Goal: Task Accomplishment & Management: Complete application form

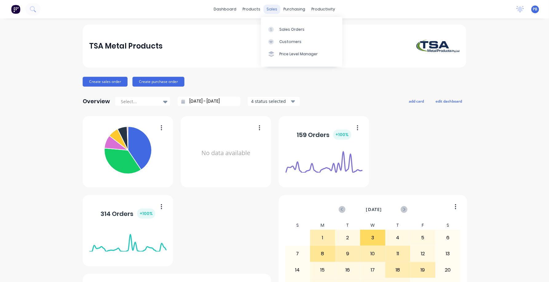
click at [269, 8] on div "sales" at bounding box center [272, 9] width 17 height 9
click at [295, 28] on div "Sales Orders" at bounding box center [291, 30] width 25 height 6
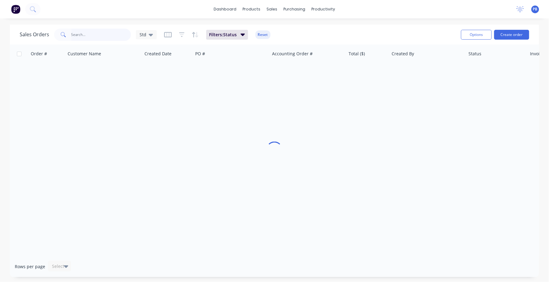
click at [93, 33] on input "text" at bounding box center [101, 35] width 60 height 12
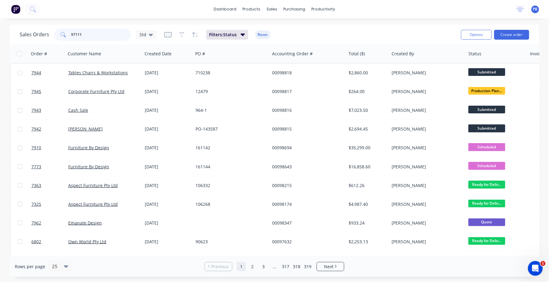
type input "97111"
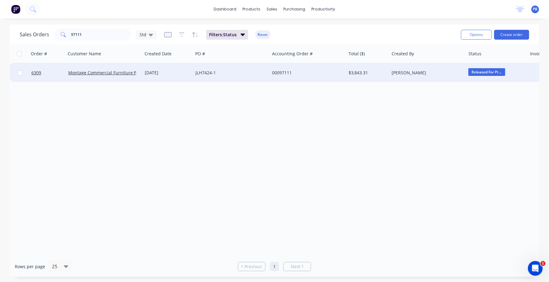
click at [281, 71] on div "00097111" at bounding box center [306, 73] width 68 height 6
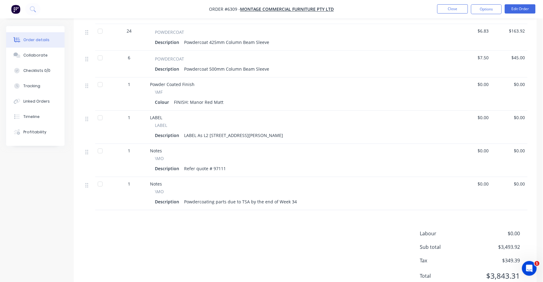
scroll to position [406, 0]
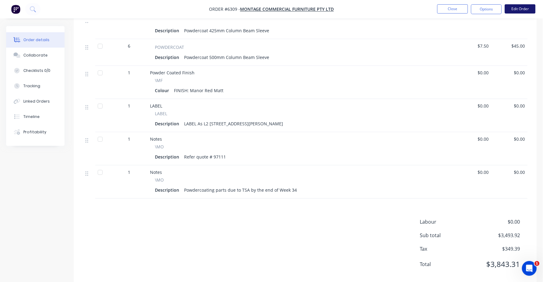
click at [521, 8] on button "Edit Order" at bounding box center [520, 8] width 31 height 9
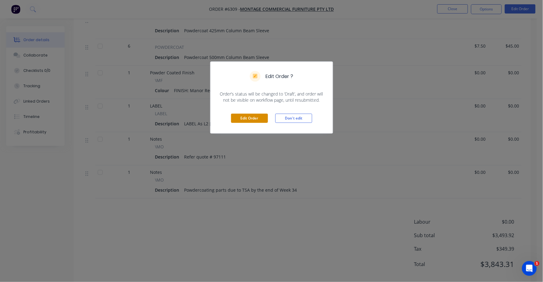
click at [241, 116] on button "Edit Order" at bounding box center [249, 118] width 37 height 9
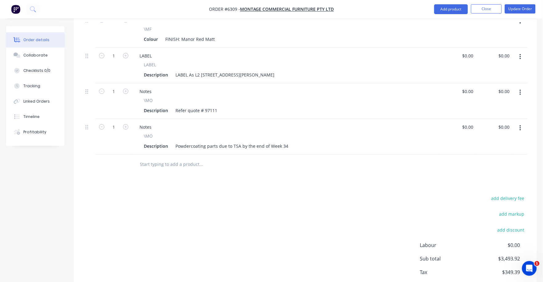
scroll to position [538, 0]
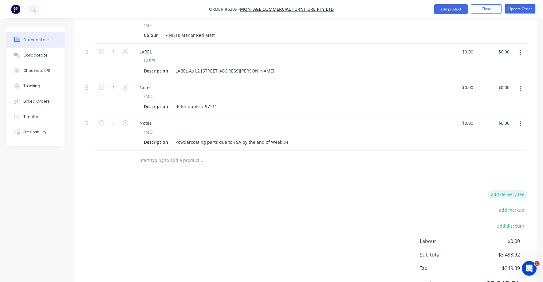
click at [515, 190] on button "add delivery fee" at bounding box center [508, 194] width 40 height 8
type input "75"
click input "submit" at bounding box center [0, 0] width 0 height 0
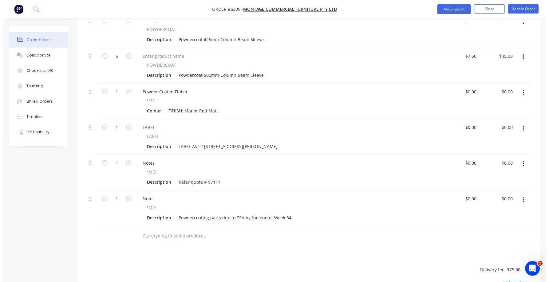
scroll to position [461, 0]
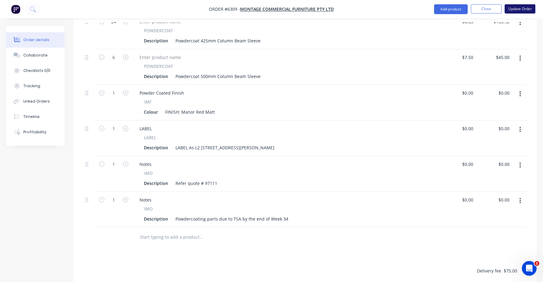
click at [523, 5] on button "Update Order" at bounding box center [520, 8] width 31 height 9
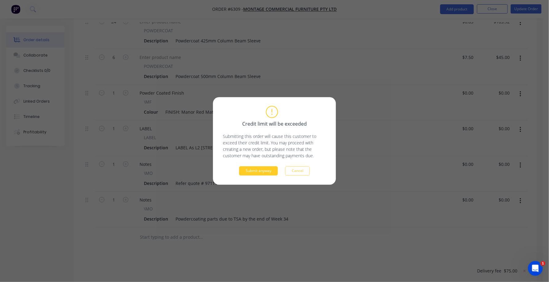
click at [264, 170] on button "Submit anyway" at bounding box center [258, 171] width 39 height 9
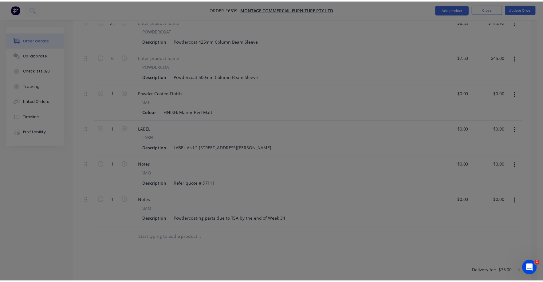
scroll to position [426, 0]
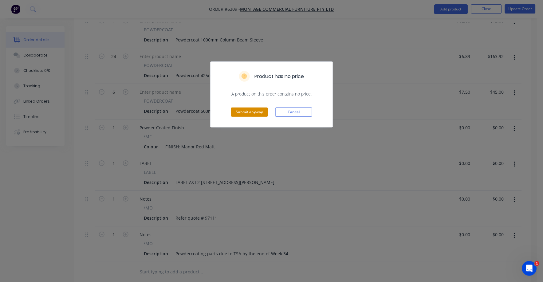
click at [252, 108] on button "Submit anyway" at bounding box center [249, 112] width 37 height 9
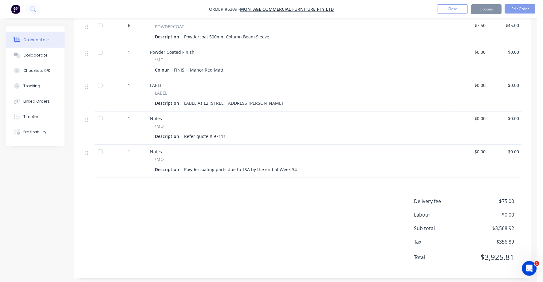
scroll to position [419, 0]
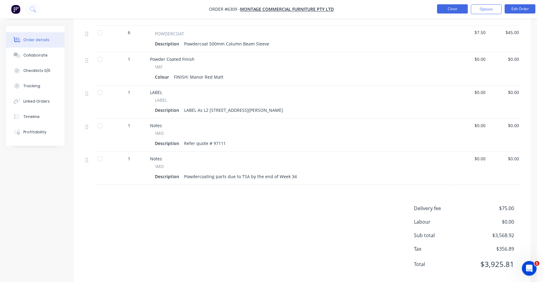
click at [447, 7] on button "Close" at bounding box center [452, 8] width 31 height 9
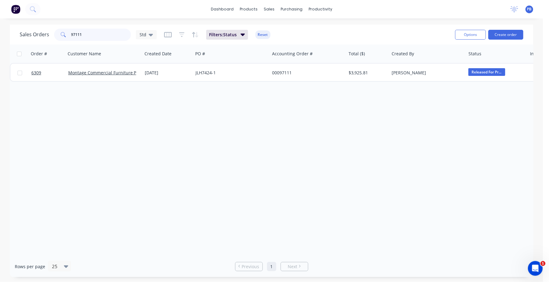
click at [90, 34] on input "97111" at bounding box center [101, 35] width 60 height 12
click at [93, 36] on input "97111" at bounding box center [101, 35] width 60 height 12
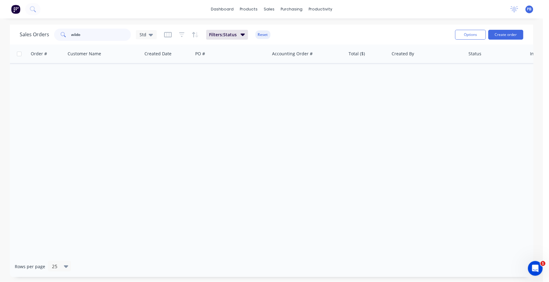
drag, startPoint x: 84, startPoint y: 35, endPoint x: 51, endPoint y: 29, distance: 33.8
click at [51, 29] on div "Sales Orders wiido Std" at bounding box center [88, 35] width 137 height 12
type input "cash sale"
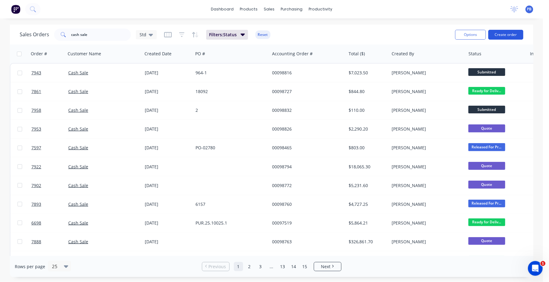
click at [508, 34] on button "Create order" at bounding box center [506, 35] width 35 height 10
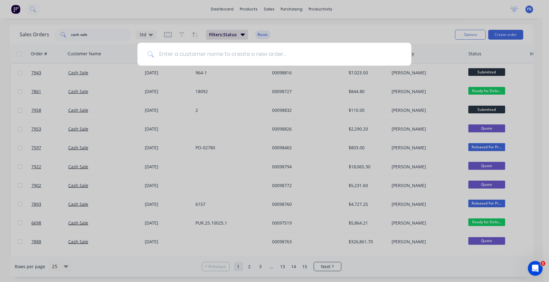
click at [205, 54] on input at bounding box center [277, 54] width 247 height 23
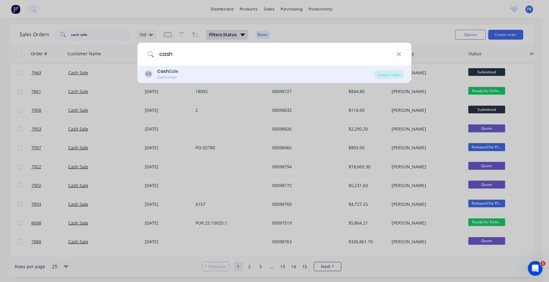
type input "cash"
click at [175, 73] on div "Cash Sale" at bounding box center [167, 71] width 21 height 6
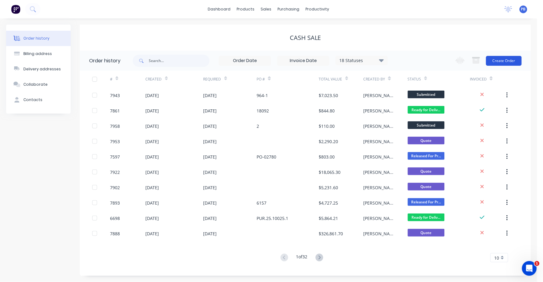
click at [503, 58] on button "Create Order" at bounding box center [504, 61] width 36 height 10
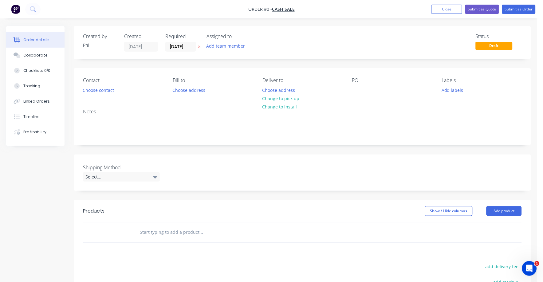
click at [362, 87] on div "PO" at bounding box center [392, 85] width 80 height 17
click at [357, 92] on div at bounding box center [357, 90] width 10 height 9
click at [108, 89] on button "Choose contact" at bounding box center [99, 90] width 38 height 8
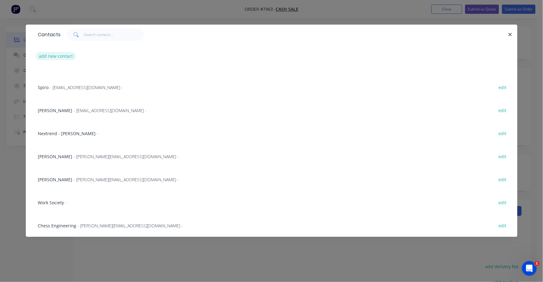
click at [67, 56] on button "add new contact" at bounding box center [56, 56] width 41 height 8
select select "AU"
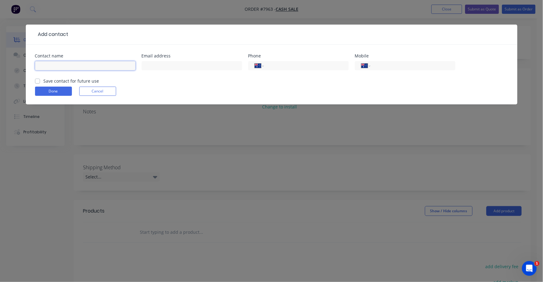
click at [66, 66] on input "text" at bounding box center [85, 65] width 101 height 9
type input "[PERSON_NAME]"
click at [169, 66] on input "text" at bounding box center [192, 65] width 101 height 9
paste input "[PERSON_NAME][EMAIL_ADDRESS][DOMAIN_NAME]"
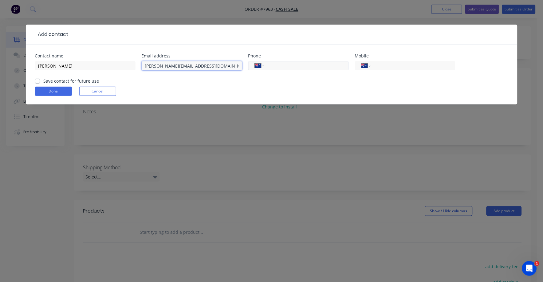
type input "[PERSON_NAME][EMAIL_ADDRESS][DOMAIN_NAME]"
click at [288, 66] on input "tel" at bounding box center [305, 65] width 74 height 7
click at [283, 65] on input "tel" at bounding box center [305, 65] width 74 height 7
paste input "0414 975 800"
type input "0414 975 800"
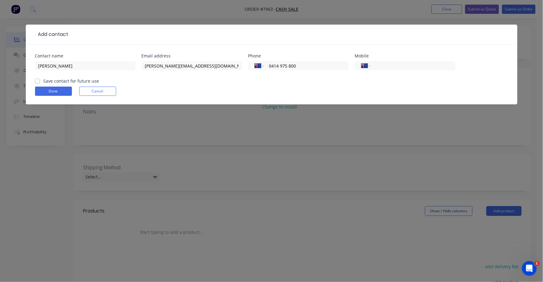
click at [219, 82] on form "Contact name [PERSON_NAME] Email address [PERSON_NAME][EMAIL_ADDRESS][DOMAIN_NA…" at bounding box center [271, 79] width 473 height 51
click at [55, 91] on button "Done" at bounding box center [53, 91] width 37 height 9
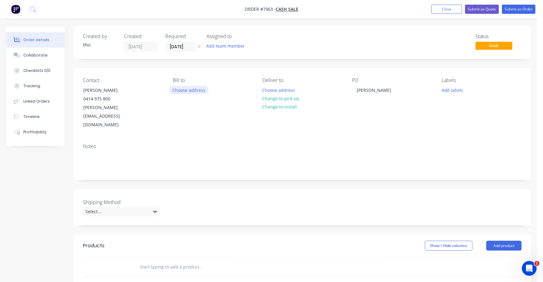
click at [196, 89] on button "Choose address" at bounding box center [188, 90] width 39 height 8
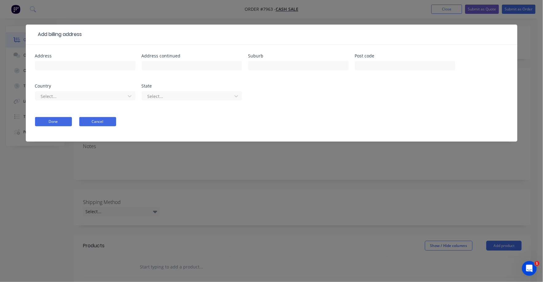
click at [101, 123] on button "Cancel" at bounding box center [97, 121] width 37 height 9
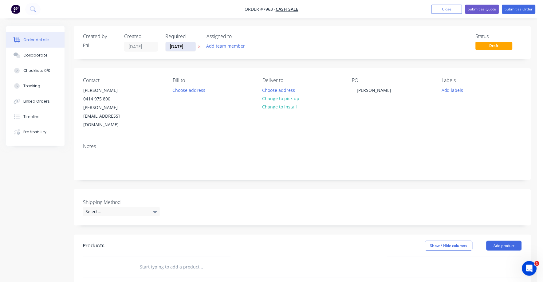
click at [170, 46] on input "[DATE]" at bounding box center [181, 46] width 30 height 9
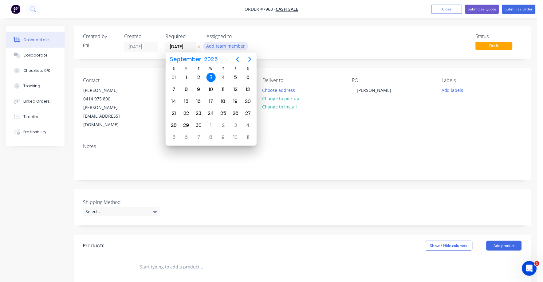
drag, startPoint x: 168, startPoint y: 46, endPoint x: 205, endPoint y: 45, distance: 37.5
click at [205, 45] on div "Created by [PERSON_NAME] Created [DATE] Required [DATE] Assigned to Add team me…" at bounding box center [175, 43] width 185 height 18
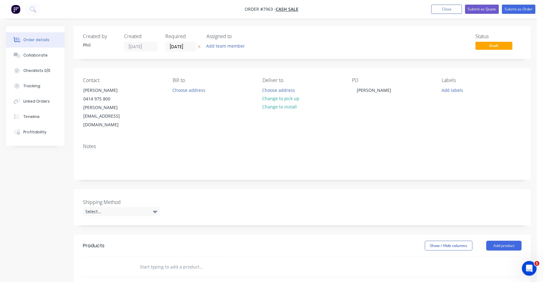
type input "[DATE]"
click at [270, 46] on div "Status Draft" at bounding box center [395, 43] width 254 height 18
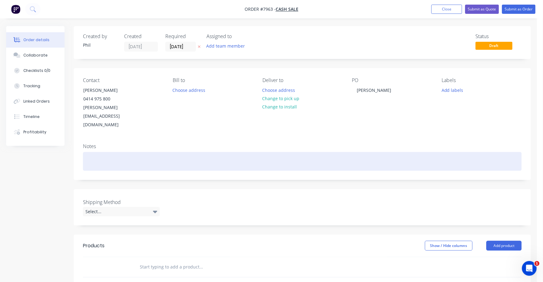
click at [105, 152] on div at bounding box center [302, 161] width 439 height 19
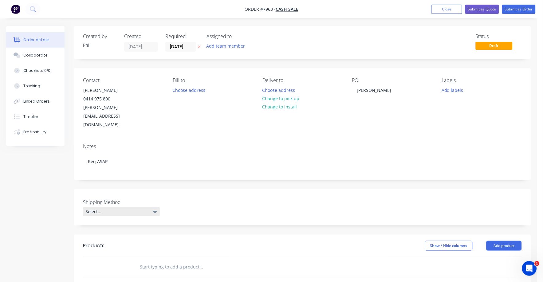
click at [155, 211] on icon at bounding box center [155, 212] width 4 height 2
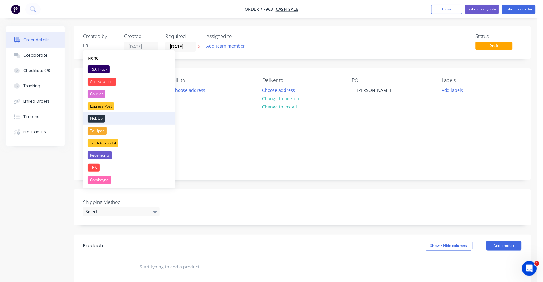
click at [101, 117] on div "Pick Up" at bounding box center [97, 119] width 18 height 8
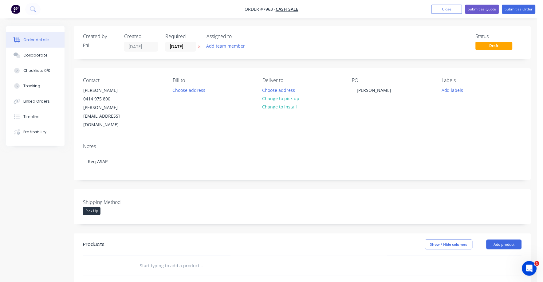
click at [140, 260] on input "text" at bounding box center [201, 266] width 123 height 12
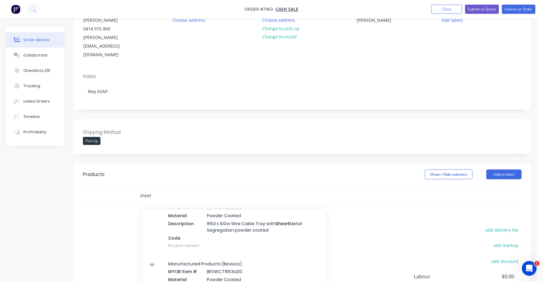
scroll to position [77, 0]
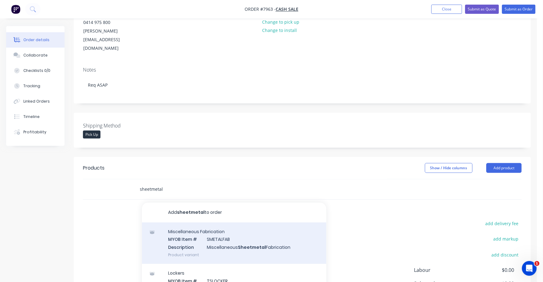
type input "sheetmetal"
click at [252, 232] on div "Miscellaneous Fabrication MYOB Item # SMETALFAB Description Miscellaneous Sheet…" at bounding box center [234, 244] width 184 height 42
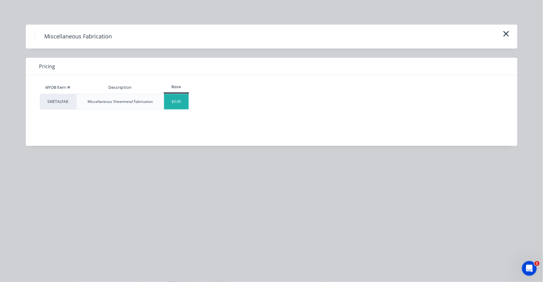
click at [181, 99] on div "$0.00" at bounding box center [176, 101] width 25 height 15
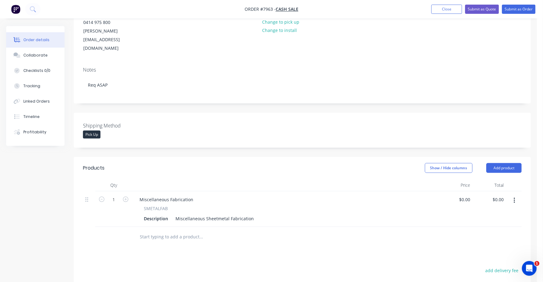
click at [148, 231] on input "text" at bounding box center [201, 237] width 123 height 12
click at [175, 214] on div "Miscellaneous Sheetmetal Fabrication" at bounding box center [214, 218] width 83 height 9
click at [127, 197] on icon "button" at bounding box center [126, 200] width 6 height 6
click at [126, 197] on icon "button" at bounding box center [126, 200] width 6 height 6
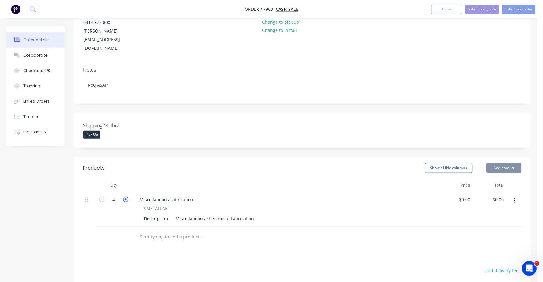
click at [126, 197] on icon "button" at bounding box center [126, 200] width 6 height 6
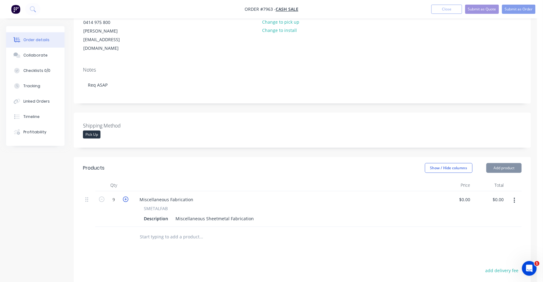
click at [125, 197] on icon "button" at bounding box center [126, 200] width 6 height 6
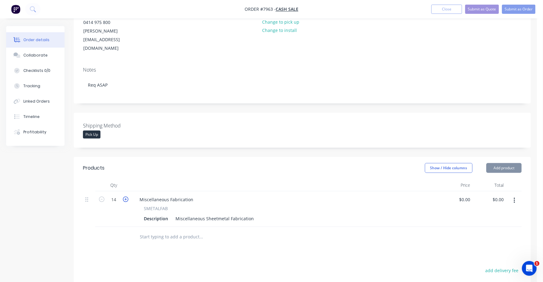
click at [125, 197] on icon "button" at bounding box center [126, 200] width 6 height 6
type input "17"
click at [469, 195] on input "0" at bounding box center [466, 199] width 14 height 9
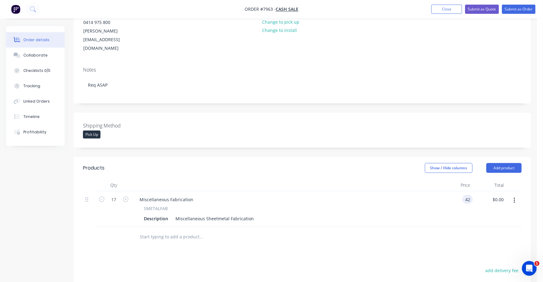
type input "$42.00"
type input "$714.00"
click at [462, 200] on div "$42.00 42" at bounding box center [457, 210] width 34 height 36
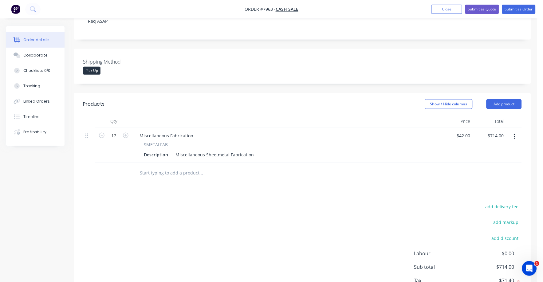
scroll to position [153, 0]
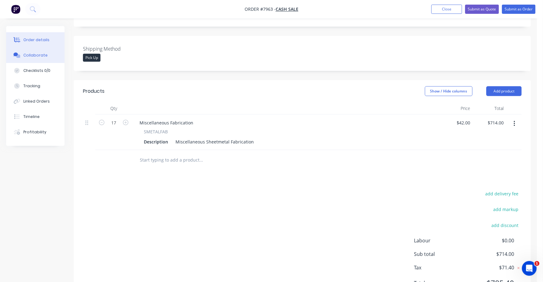
click at [35, 53] on div "Collaborate" at bounding box center [35, 56] width 24 height 6
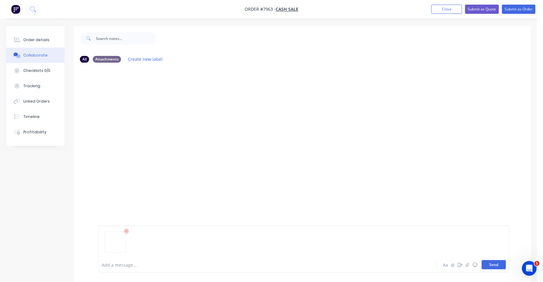
click at [494, 264] on button "Send" at bounding box center [494, 264] width 24 height 9
click at [38, 40] on div "Order details" at bounding box center [36, 40] width 26 height 6
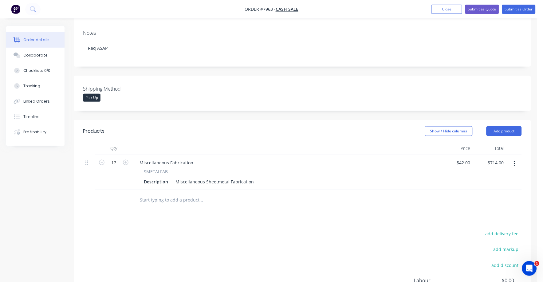
scroll to position [115, 0]
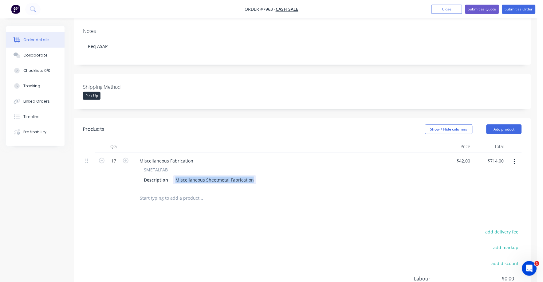
drag, startPoint x: 174, startPoint y: 162, endPoint x: 258, endPoint y: 161, distance: 83.6
click at [258, 176] on div "Description Miscellaneous Sheetmetal Fabrication" at bounding box center [284, 180] width 287 height 9
click at [228, 176] on div "Outdoor Support Bracket" at bounding box center [201, 180] width 57 height 9
click at [223, 192] on input "text" at bounding box center [201, 198] width 123 height 12
type input "$42.00"
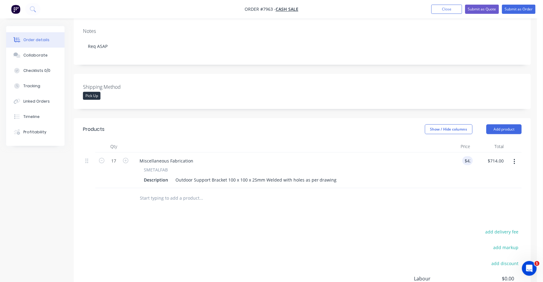
click at [182, 192] on input "text" at bounding box center [201, 198] width 123 height 12
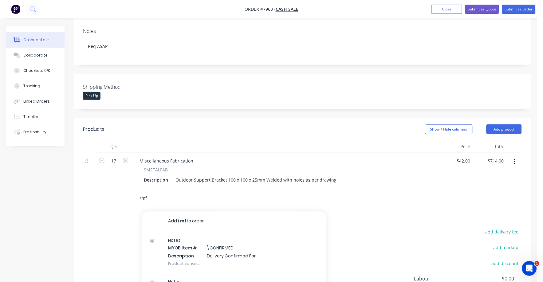
type input "\mf"
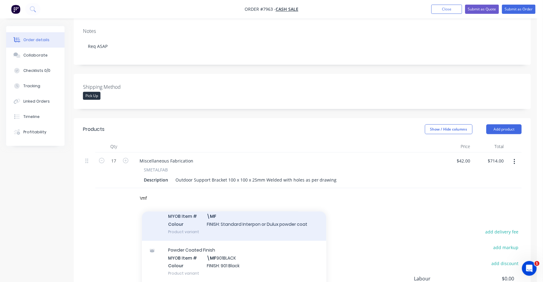
click at [254, 205] on div "Powder Coated Finish MYOB Item # \MF Colour FINISH: Standard Interpon or Dulux …" at bounding box center [234, 220] width 184 height 42
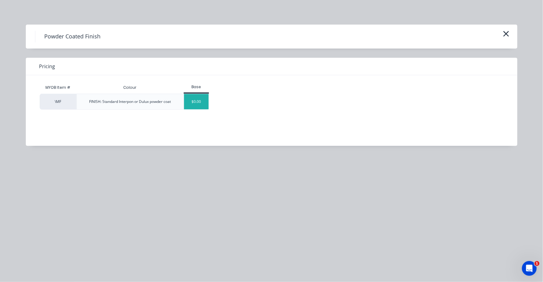
click at [193, 100] on div "$0.00" at bounding box center [196, 101] width 25 height 15
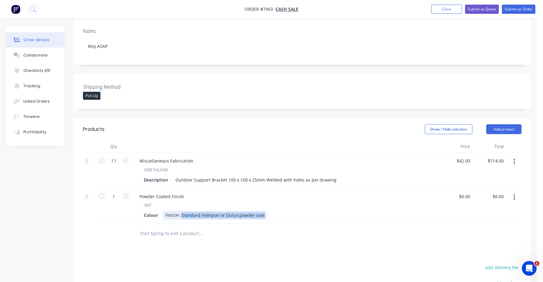
drag, startPoint x: 181, startPoint y: 198, endPoint x: 269, endPoint y: 200, distance: 87.7
click at [269, 211] on div "Colour FINISH: Standard Interpon or Dulux powder coat" at bounding box center [284, 215] width 287 height 9
type input "$0.00"
click at [180, 228] on input "text" at bounding box center [201, 234] width 123 height 12
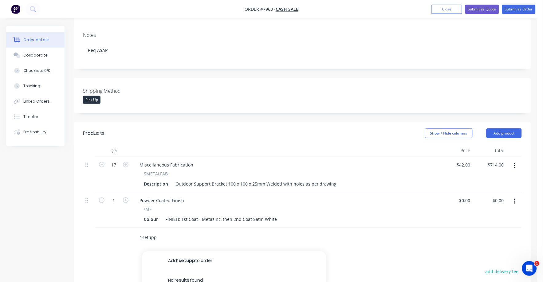
scroll to position [88, 0]
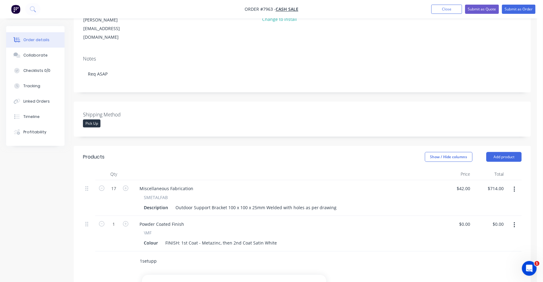
click at [158, 255] on input "1setupp" at bounding box center [201, 261] width 123 height 12
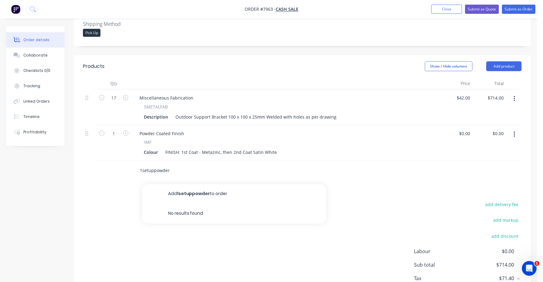
scroll to position [126, 0]
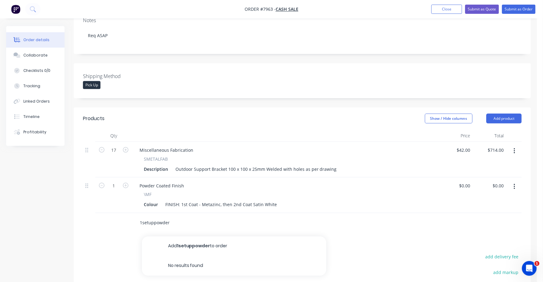
click at [143, 217] on input "1setuppowder" at bounding box center [201, 223] width 123 height 12
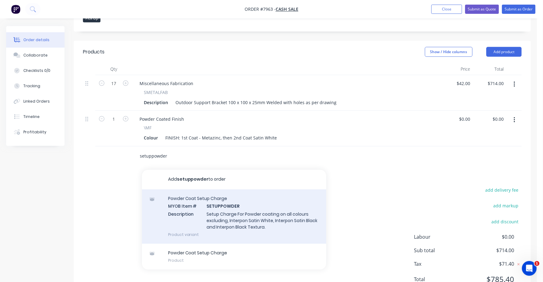
scroll to position [203, 0]
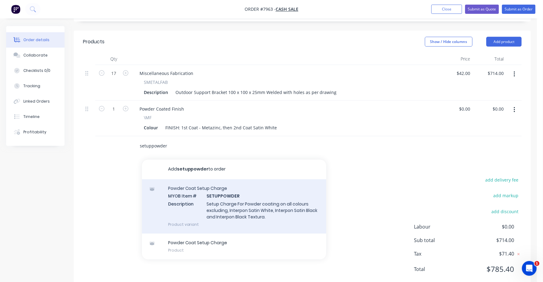
type input "setuppowder"
click at [264, 191] on div "Powder Coat Setup Charge MYOB Item # SETUPPOWDER Description Setup Charge For P…" at bounding box center [234, 207] width 184 height 54
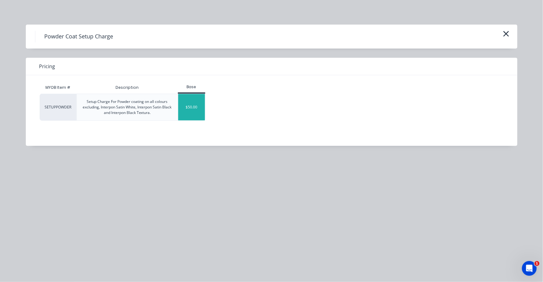
click at [195, 105] on div "$50.00" at bounding box center [191, 107] width 27 height 26
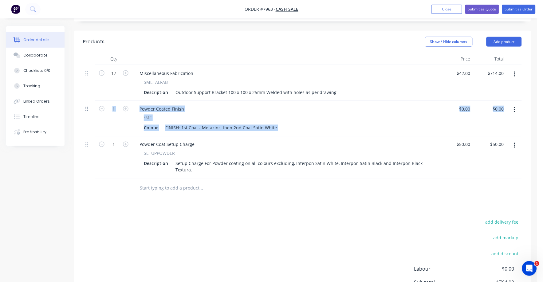
drag, startPoint x: 85, startPoint y: 129, endPoint x: 85, endPoint y: 90, distance: 38.1
click at [85, 90] on div "17 Miscellaneous Fabrication SMETALFAB Description Outdoor Support Bracket 100 …" at bounding box center [302, 121] width 439 height 113
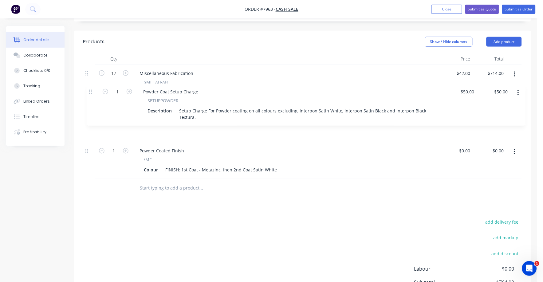
drag, startPoint x: 87, startPoint y: 128, endPoint x: 91, endPoint y: 89, distance: 38.9
click at [91, 89] on div "17 Miscellaneous Fabrication SMETALFAB Description Outdoor Support Bracket 100 …" at bounding box center [302, 121] width 439 height 113
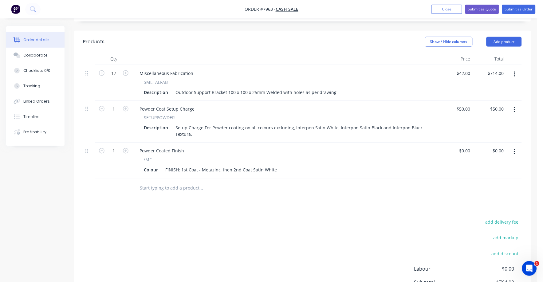
click at [134, 185] on div "Products Show / Hide columns Add product Qty Price Total 17 Miscellaneous Fabri…" at bounding box center [302, 182] width 457 height 302
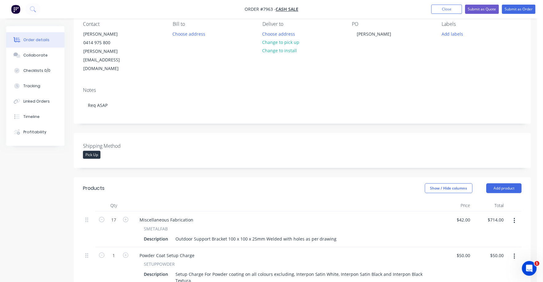
scroll to position [49, 0]
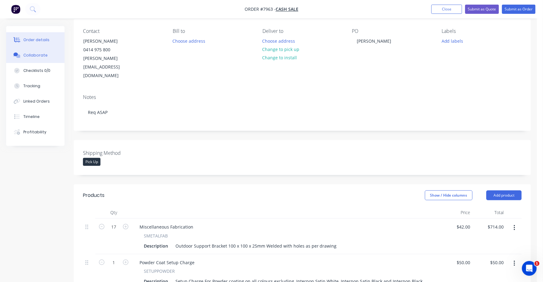
click at [42, 54] on div "Collaborate" at bounding box center [35, 56] width 24 height 6
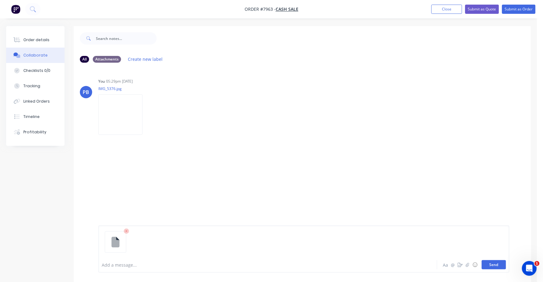
click at [496, 264] on button "Send" at bounding box center [494, 264] width 24 height 9
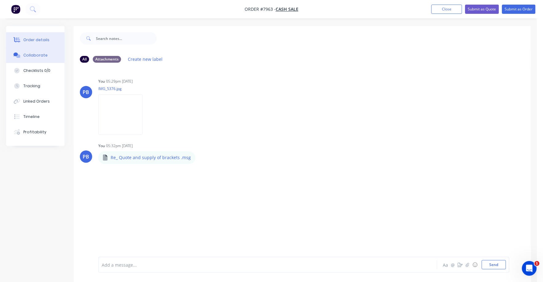
click at [42, 39] on div "Order details" at bounding box center [36, 40] width 26 height 6
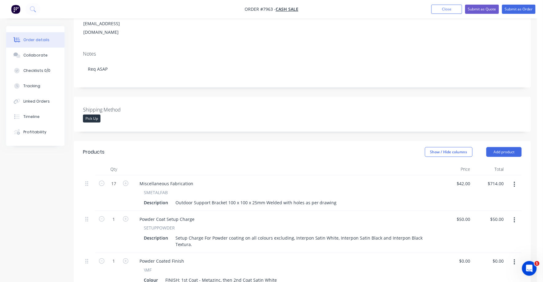
scroll to position [115, 0]
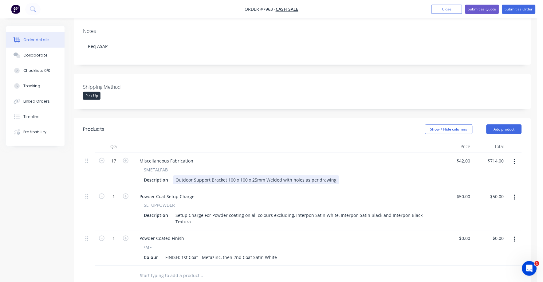
click at [265, 176] on div "Outdoor Support Bracket 100 x 100 x 25mm Welded with holes as per drawing" at bounding box center [256, 180] width 166 height 9
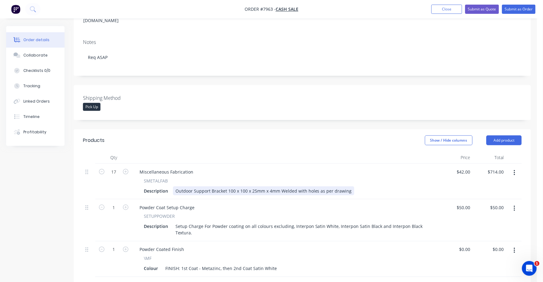
scroll to position [0, 0]
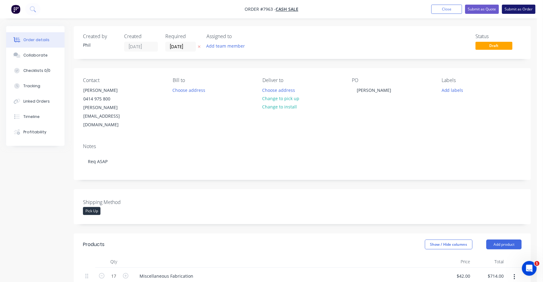
click at [518, 8] on button "Submit as Order" at bounding box center [519, 9] width 34 height 9
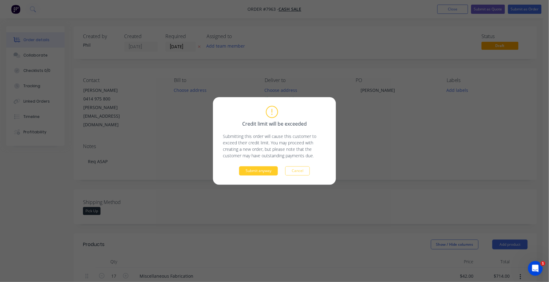
click at [266, 170] on button "Submit anyway" at bounding box center [258, 171] width 39 height 9
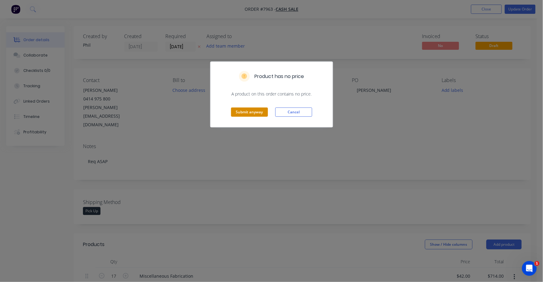
click at [248, 114] on button "Submit anyway" at bounding box center [249, 112] width 37 height 9
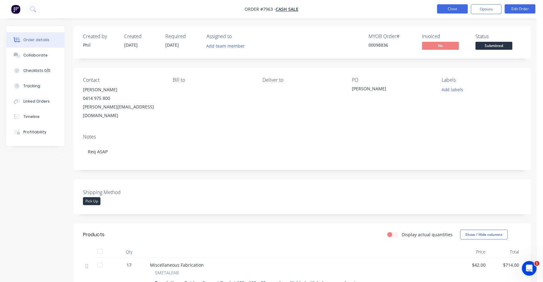
click at [451, 10] on button "Close" at bounding box center [452, 8] width 31 height 9
